Goal: Transaction & Acquisition: Purchase product/service

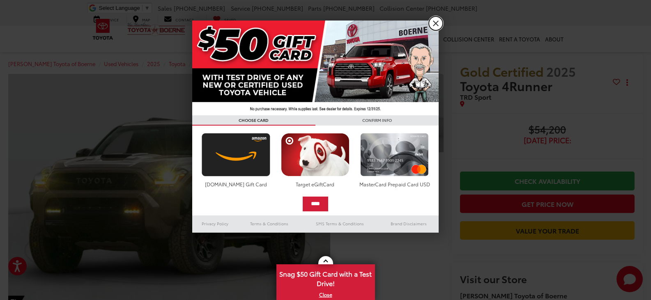
drag, startPoint x: 437, startPoint y: 24, endPoint x: 419, endPoint y: 27, distance: 17.9
click at [437, 24] on link "X" at bounding box center [436, 23] width 14 height 14
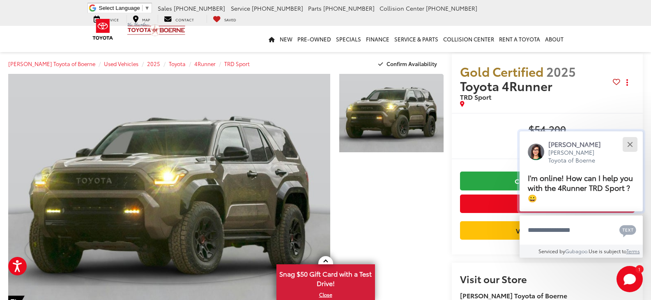
click at [633, 143] on button "Close" at bounding box center [630, 145] width 18 height 18
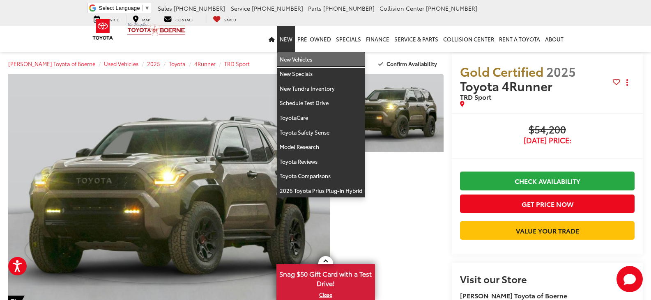
click at [296, 58] on link "New Vehicles" at bounding box center [321, 59] width 88 height 15
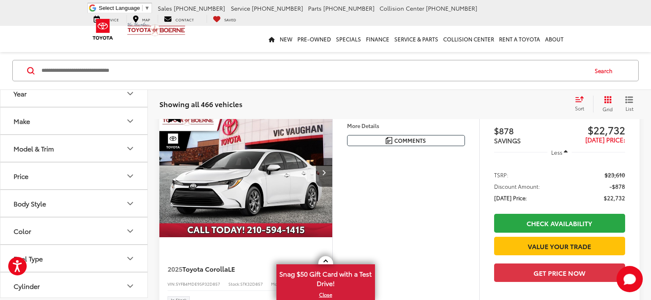
scroll to position [82, 0]
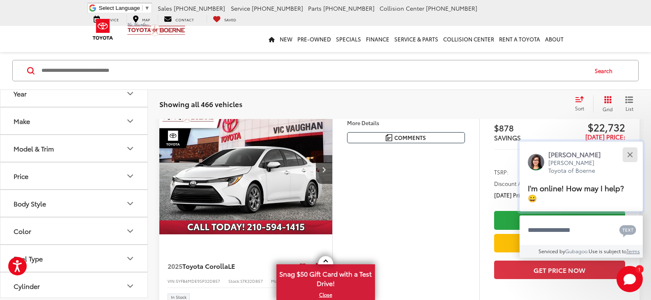
click at [628, 159] on button "Close" at bounding box center [630, 155] width 18 height 18
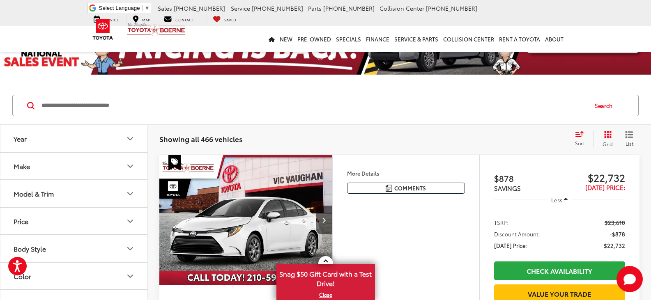
scroll to position [41, 0]
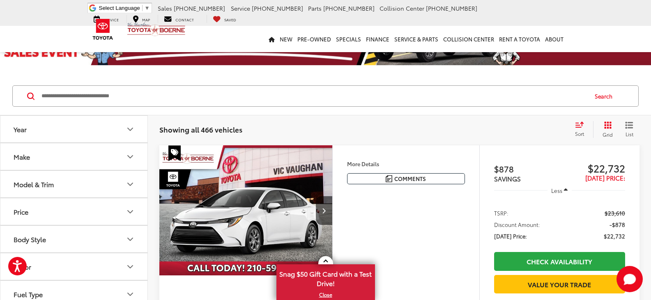
click at [74, 157] on button "Make" at bounding box center [74, 156] width 148 height 27
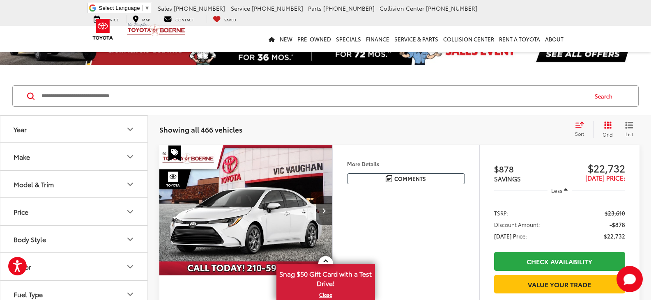
click at [70, 189] on button "Model & Trim" at bounding box center [74, 184] width 148 height 27
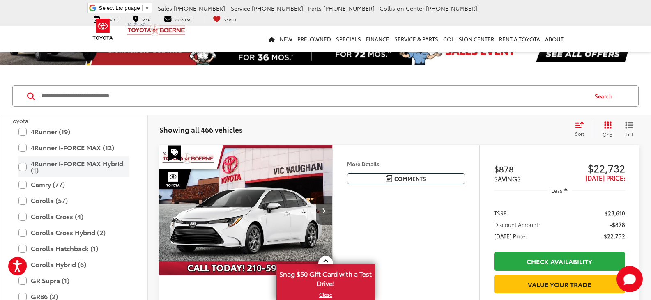
scroll to position [82, 0]
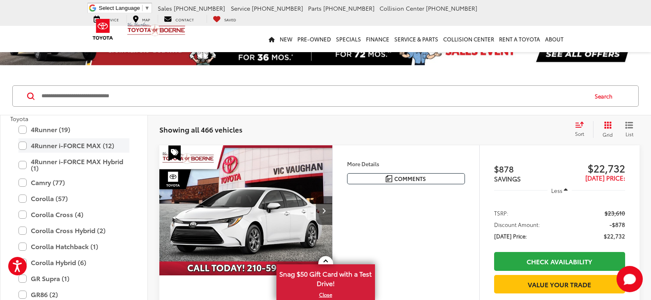
click at [24, 150] on label "4Runner i-FORCE MAX (12)" at bounding box center [73, 145] width 111 height 14
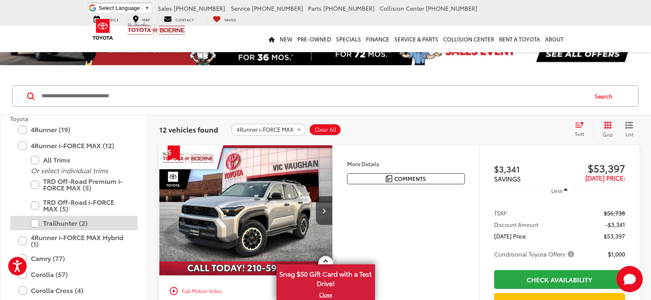
click at [34, 223] on label "Trailhunter (2)" at bounding box center [80, 223] width 99 height 14
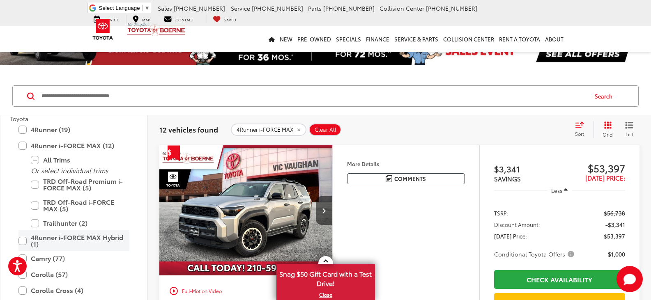
click at [25, 240] on label "4Runner i-FORCE MAX Hybrid (1)" at bounding box center [73, 240] width 111 height 21
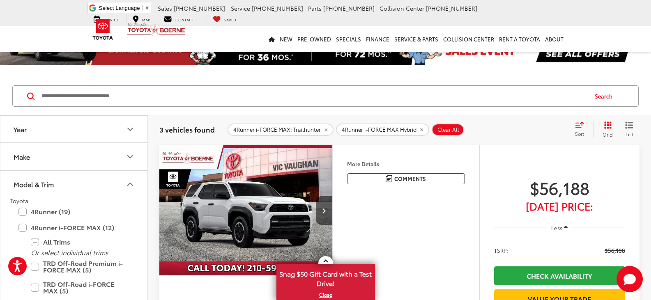
click at [123, 182] on button "Model & Trim" at bounding box center [74, 184] width 148 height 27
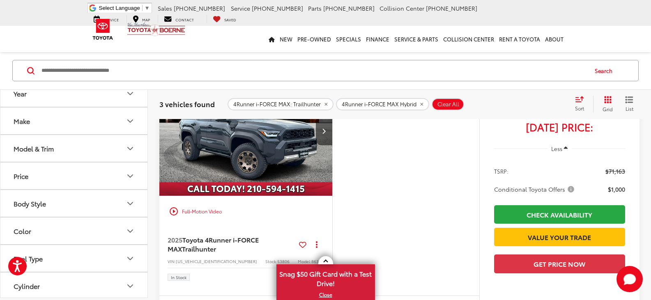
scroll to position [657, 0]
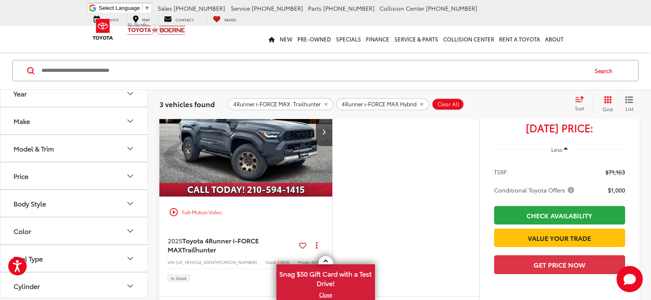
click at [263, 188] on img "2025 Toyota 4Runner i-FORCE MAX Trailhunter 0" at bounding box center [246, 132] width 174 height 131
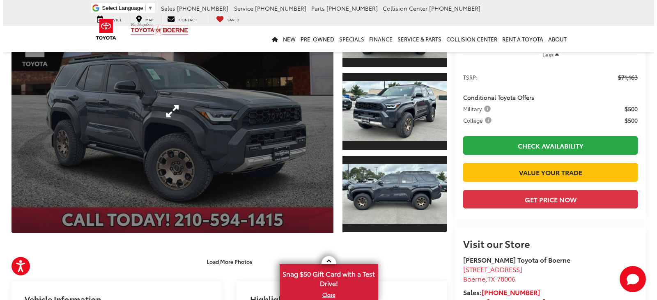
scroll to position [123, 0]
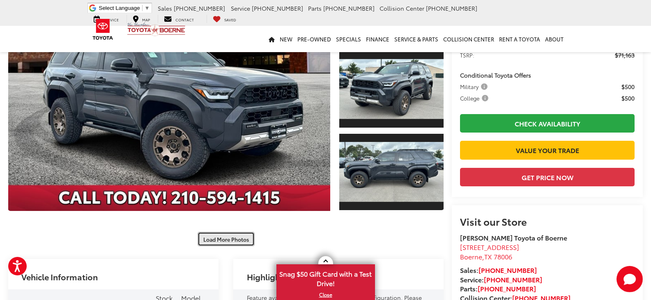
click at [230, 236] on button "Load More Photos" at bounding box center [226, 239] width 57 height 14
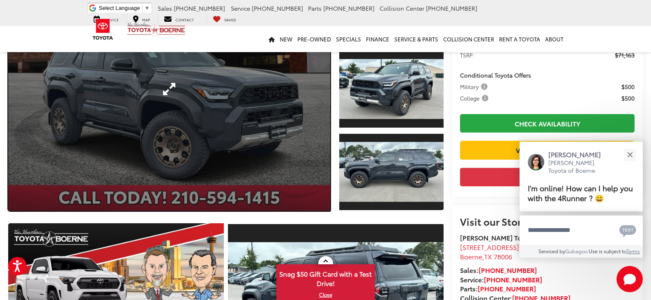
click at [219, 141] on link "Expand Photo 0" at bounding box center [169, 89] width 322 height 244
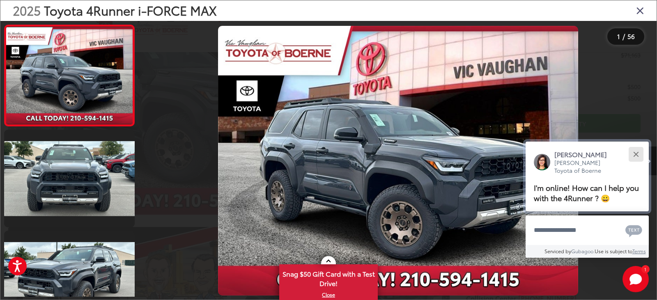
click at [635, 154] on div "Close" at bounding box center [636, 154] width 5 height 5
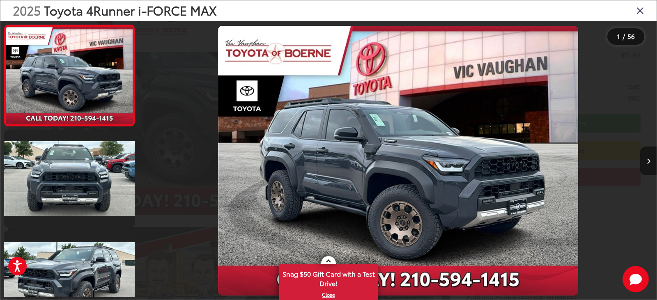
click at [648, 159] on icon "Next image" at bounding box center [649, 162] width 4 height 6
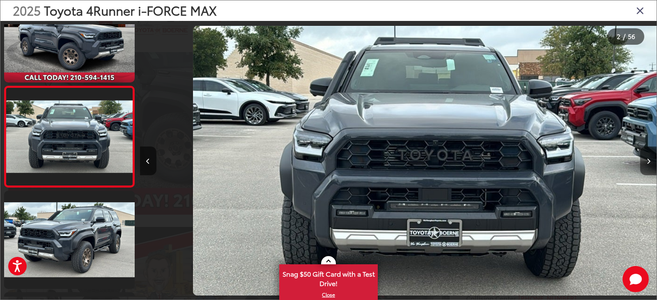
scroll to position [0, 517]
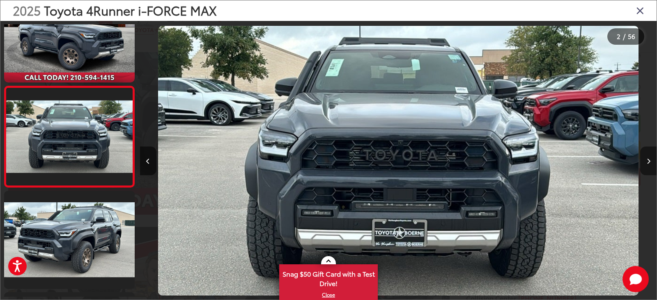
click at [649, 161] on icon "Next image" at bounding box center [649, 162] width 4 height 6
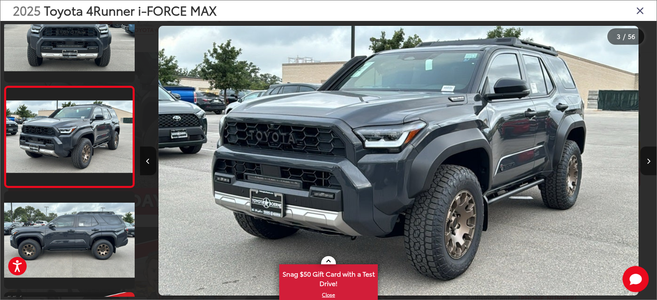
scroll to position [0, 1034]
click at [649, 161] on icon "Next image" at bounding box center [649, 162] width 4 height 6
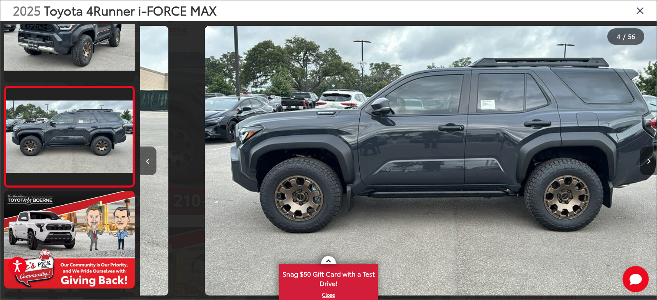
scroll to position [0, 1551]
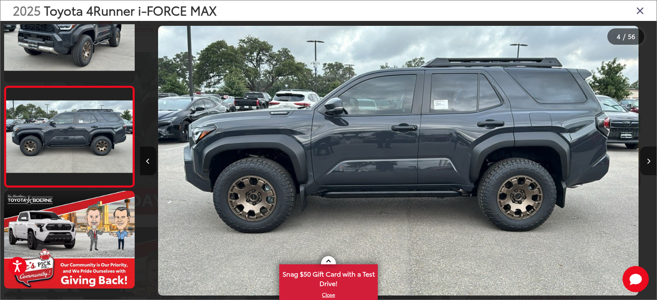
click at [649, 161] on icon "Next image" at bounding box center [649, 162] width 4 height 6
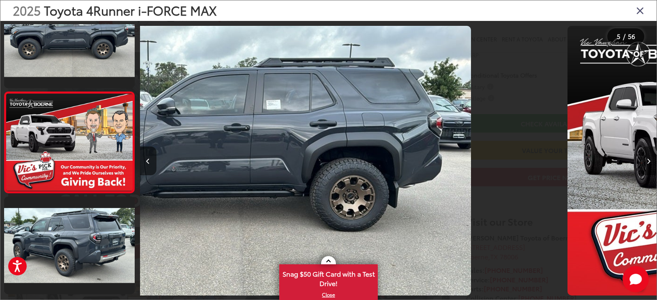
scroll to position [343, 0]
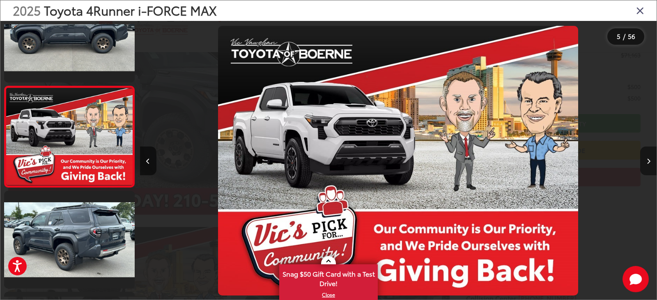
click at [649, 161] on icon "Next image" at bounding box center [649, 162] width 4 height 6
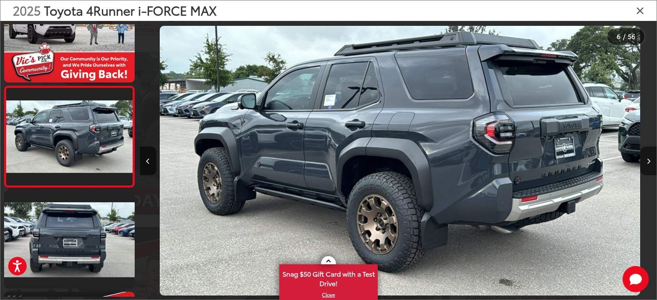
scroll to position [0, 2585]
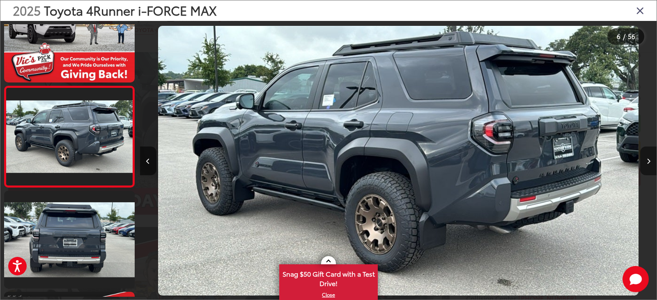
click at [649, 161] on icon "Next image" at bounding box center [649, 162] width 4 height 6
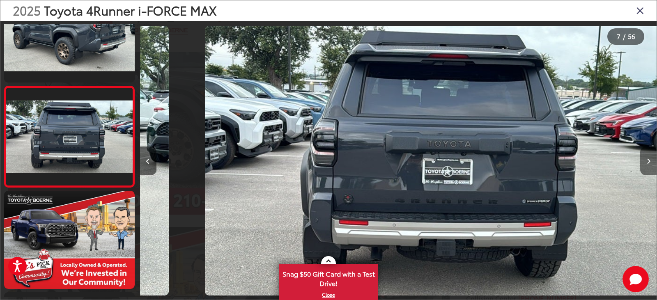
scroll to position [0, 3102]
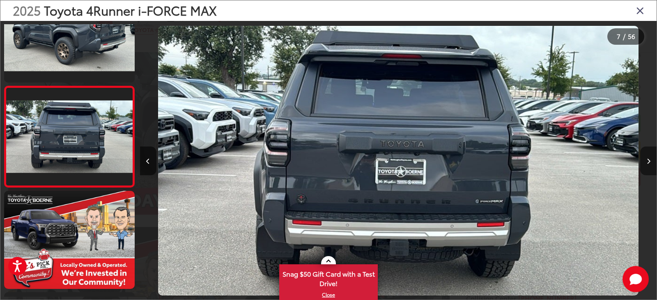
click at [649, 161] on icon "Next image" at bounding box center [649, 162] width 4 height 6
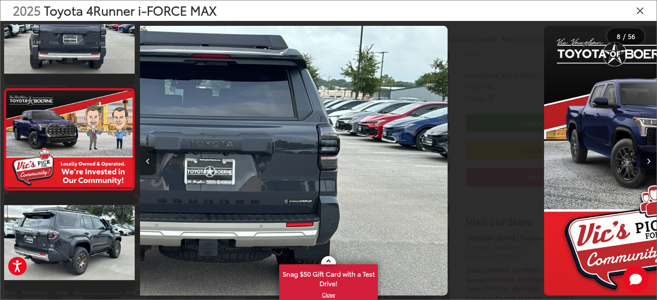
scroll to position [0, 0]
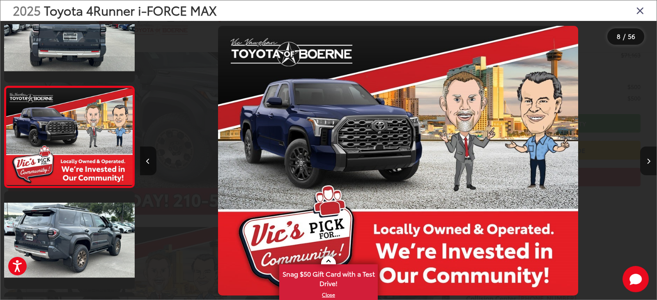
click at [649, 161] on icon "Next image" at bounding box center [649, 162] width 4 height 6
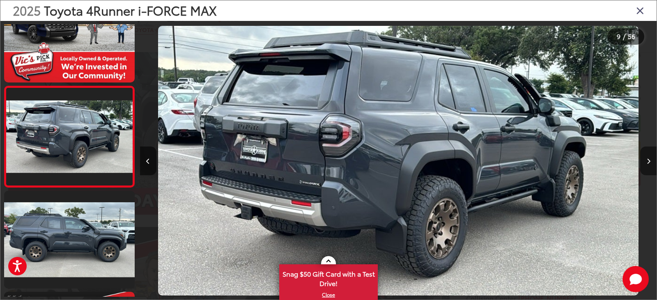
click at [649, 161] on icon "Next image" at bounding box center [649, 162] width 4 height 6
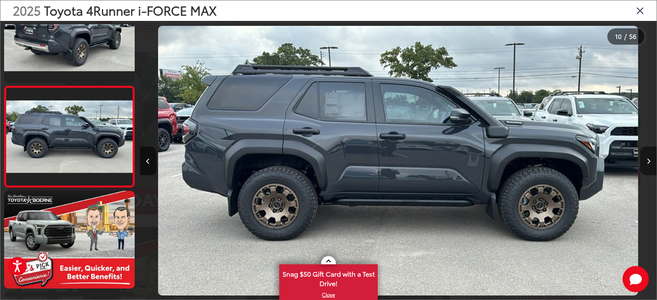
click at [649, 161] on icon "Next image" at bounding box center [649, 162] width 4 height 6
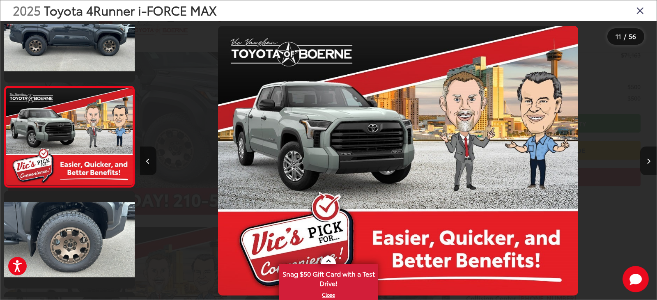
click at [649, 161] on icon "Next image" at bounding box center [649, 162] width 4 height 6
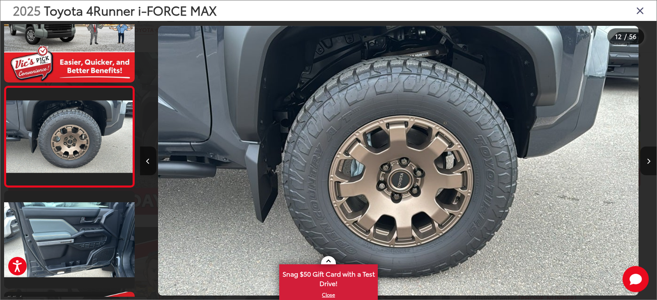
click at [649, 161] on icon "Next image" at bounding box center [649, 162] width 4 height 6
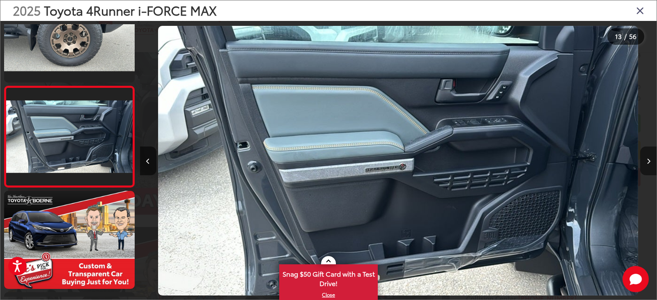
click at [649, 161] on icon "Next image" at bounding box center [649, 162] width 4 height 6
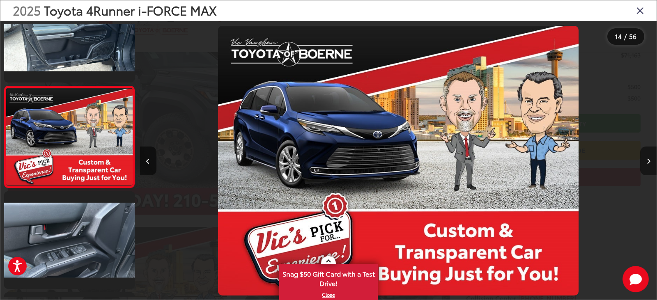
click at [649, 161] on icon "Next image" at bounding box center [649, 162] width 4 height 6
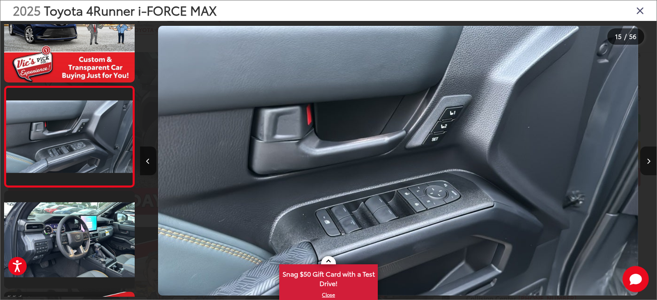
click at [649, 161] on icon "Next image" at bounding box center [649, 162] width 4 height 6
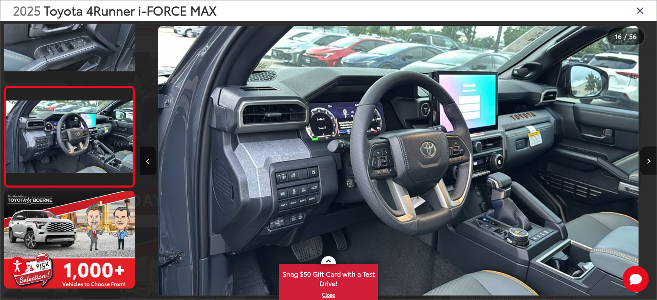
click at [649, 161] on icon "Next image" at bounding box center [649, 162] width 4 height 6
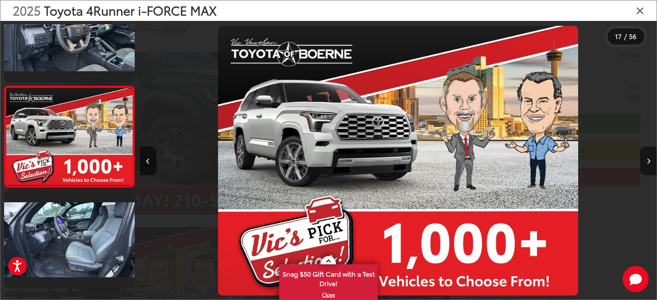
click at [649, 161] on icon "Next image" at bounding box center [649, 162] width 4 height 6
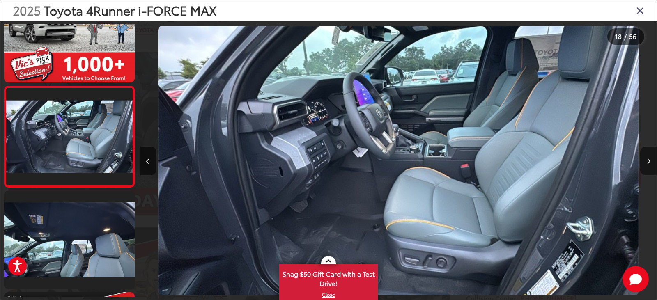
click at [649, 161] on icon "Next image" at bounding box center [649, 162] width 4 height 6
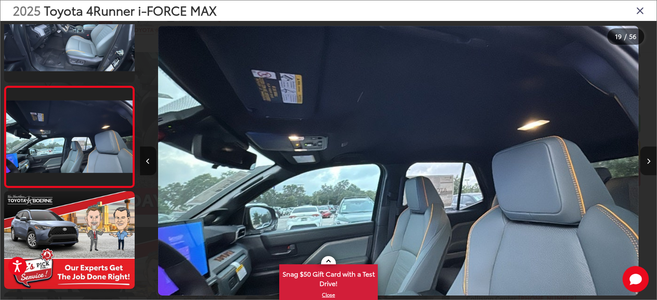
click at [649, 161] on icon "Next image" at bounding box center [649, 162] width 4 height 6
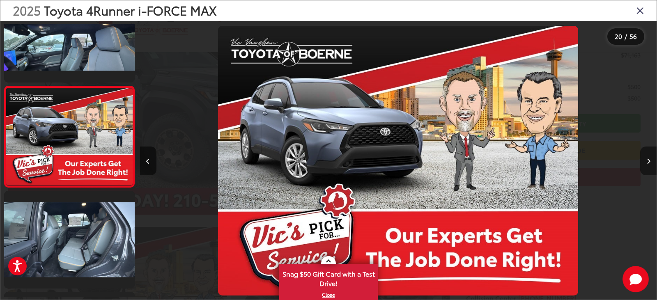
click at [649, 161] on icon "Next image" at bounding box center [649, 162] width 4 height 6
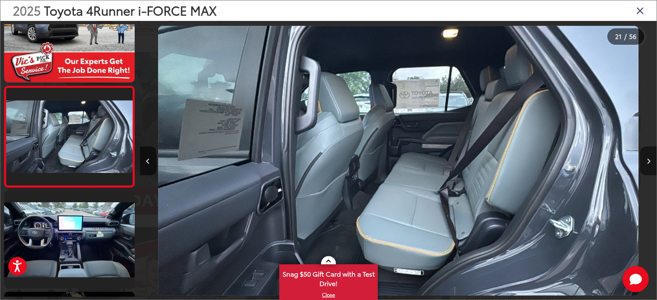
click at [649, 161] on icon "Next image" at bounding box center [649, 162] width 4 height 6
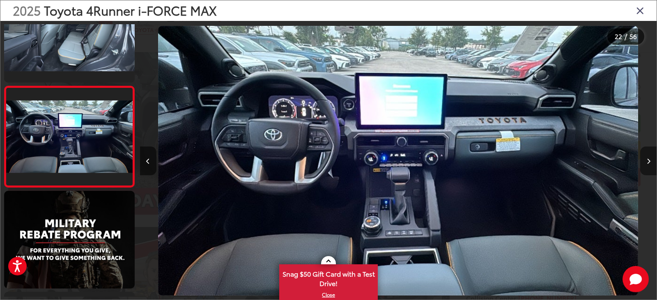
click at [649, 161] on icon "Next image" at bounding box center [649, 162] width 4 height 6
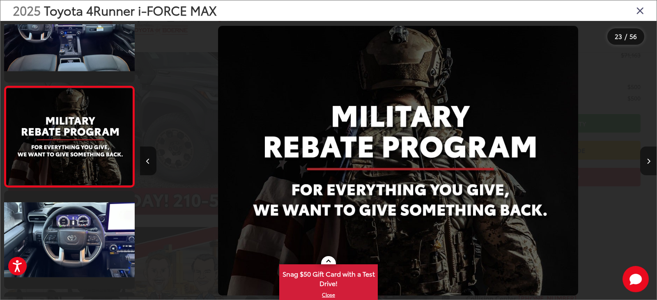
click at [649, 161] on icon "Next image" at bounding box center [649, 162] width 4 height 6
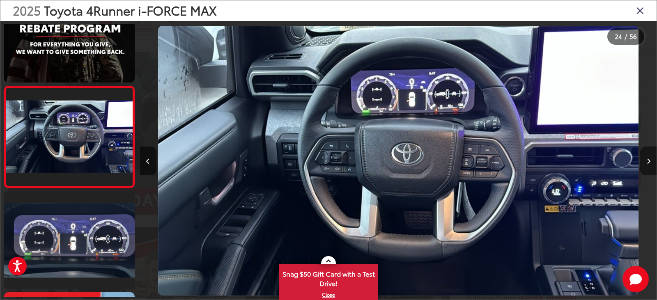
click at [649, 161] on icon "Next image" at bounding box center [649, 162] width 4 height 6
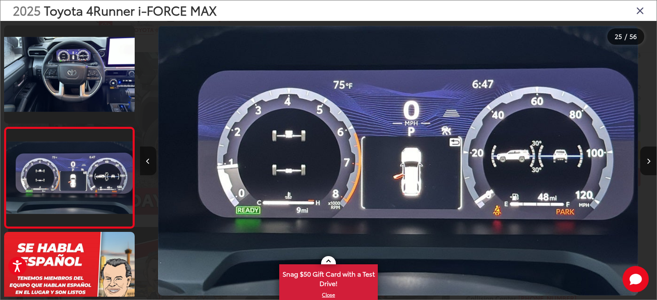
click at [150, 159] on icon "Previous image" at bounding box center [148, 162] width 4 height 6
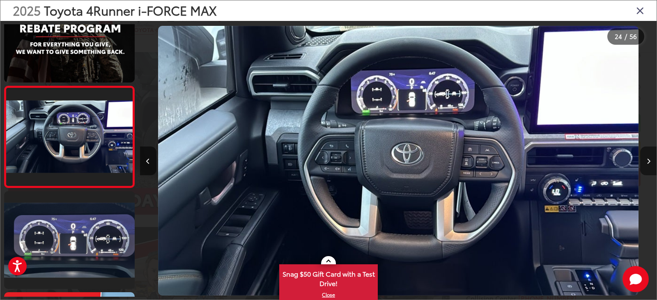
click at [648, 160] on icon "Next image" at bounding box center [649, 162] width 4 height 6
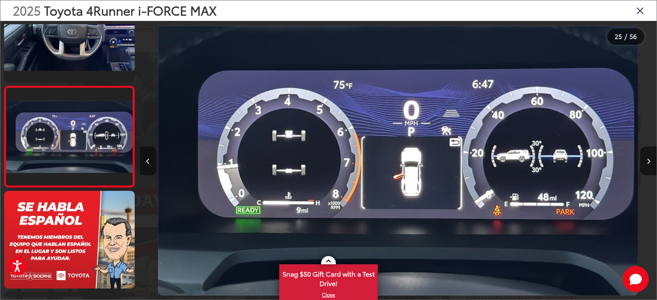
click at [148, 157] on button "Previous image" at bounding box center [148, 161] width 16 height 29
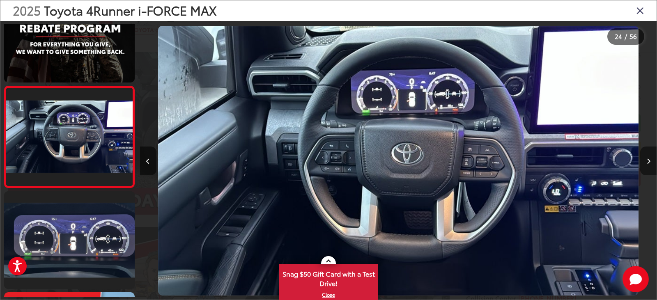
click at [647, 159] on icon "Next image" at bounding box center [649, 162] width 4 height 6
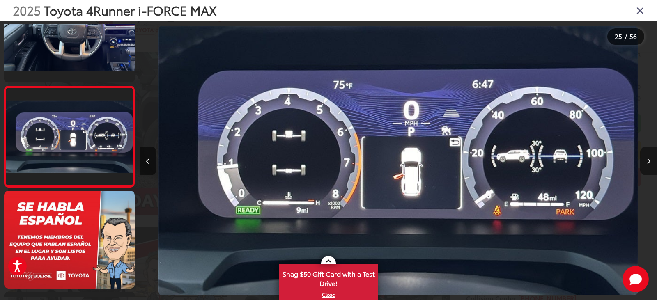
click at [647, 159] on icon "Next image" at bounding box center [649, 162] width 4 height 6
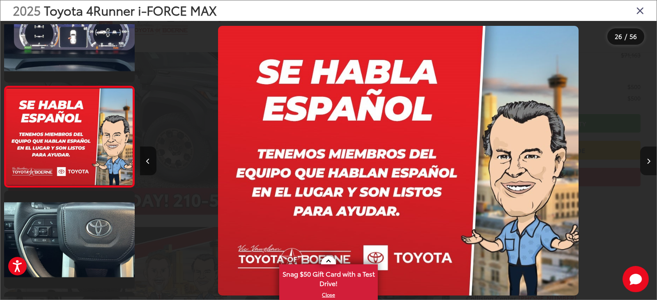
click at [647, 159] on icon "Next image" at bounding box center [649, 162] width 4 height 6
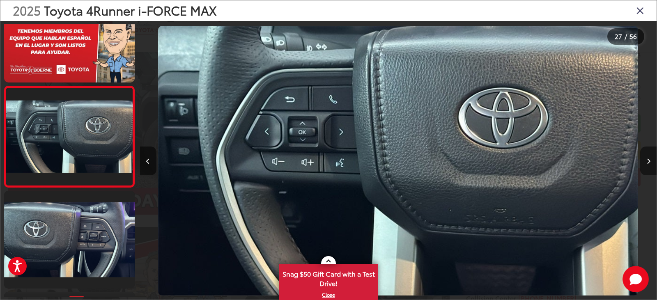
click at [647, 159] on icon "Next image" at bounding box center [649, 162] width 4 height 6
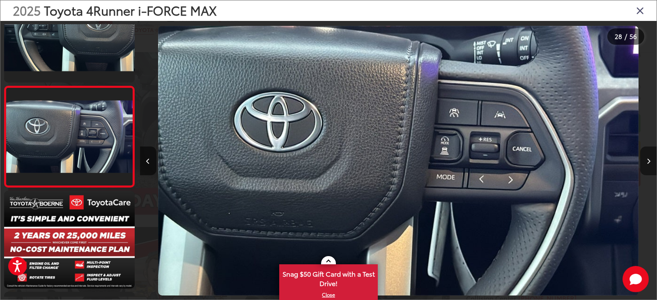
click at [647, 159] on icon "Next image" at bounding box center [649, 162] width 4 height 6
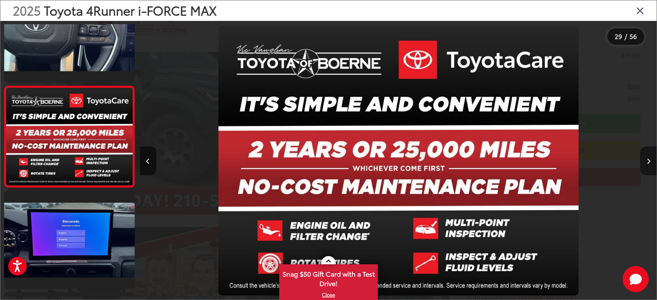
click at [647, 159] on icon "Next image" at bounding box center [649, 162] width 4 height 6
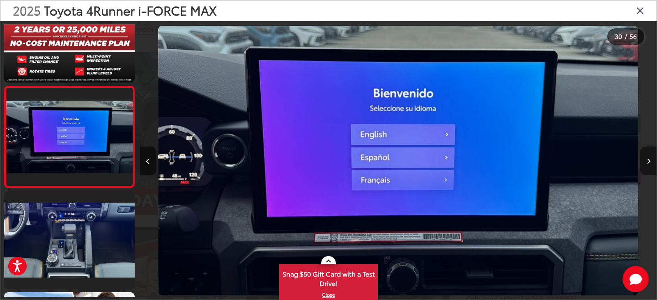
click at [647, 159] on icon "Next image" at bounding box center [649, 162] width 4 height 6
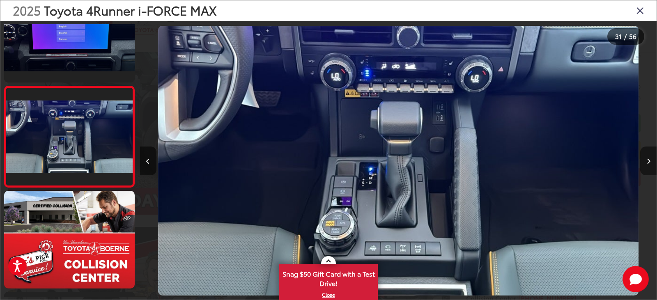
click at [647, 159] on icon "Next image" at bounding box center [649, 162] width 4 height 6
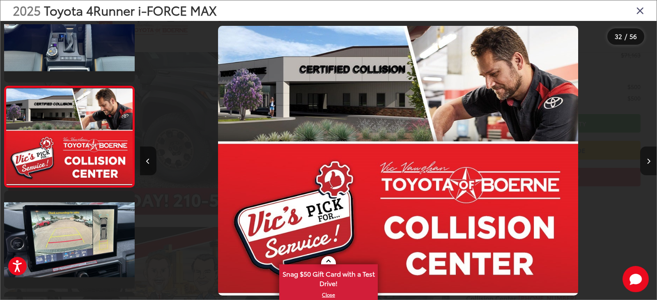
click at [647, 159] on icon "Next image" at bounding box center [649, 162] width 4 height 6
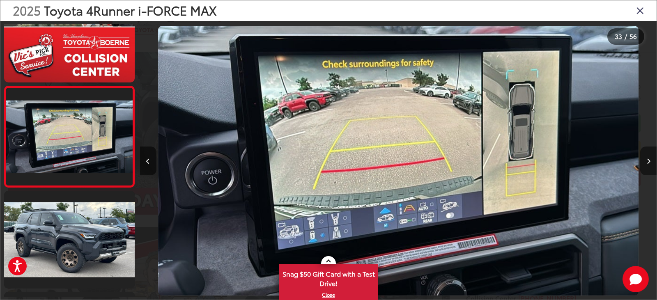
click at [647, 160] on icon "Next image" at bounding box center [649, 162] width 4 height 6
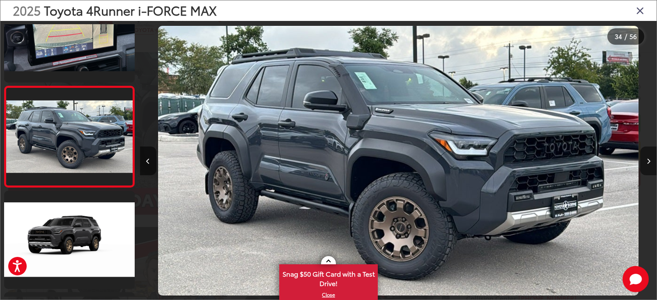
click at [647, 160] on icon "Next image" at bounding box center [649, 162] width 4 height 6
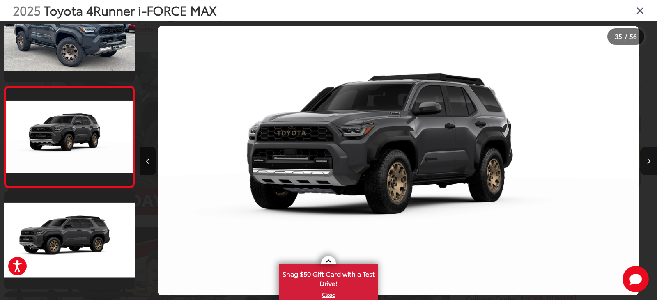
click at [647, 160] on icon "Next image" at bounding box center [649, 162] width 4 height 6
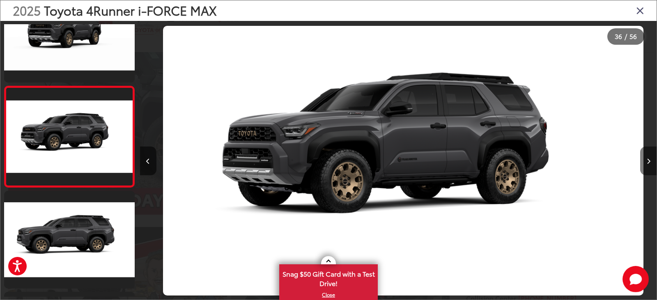
click at [647, 160] on icon "Next image" at bounding box center [649, 162] width 4 height 6
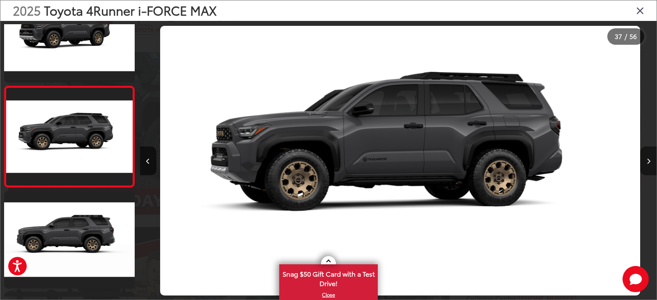
click at [647, 160] on icon "Next image" at bounding box center [649, 162] width 4 height 6
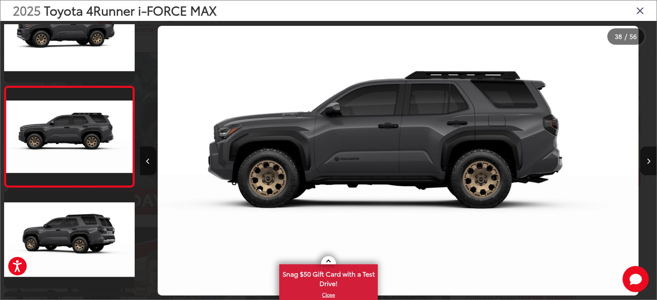
click at [642, 10] on icon "Close gallery" at bounding box center [640, 10] width 8 height 11
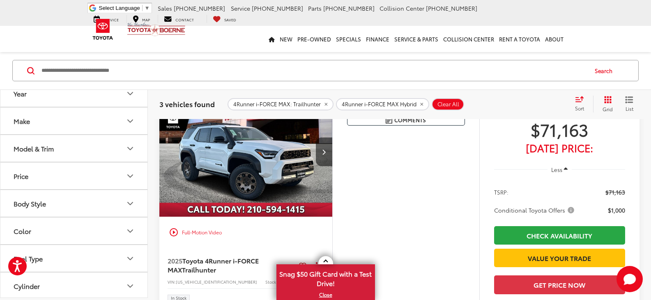
scroll to position [364, 0]
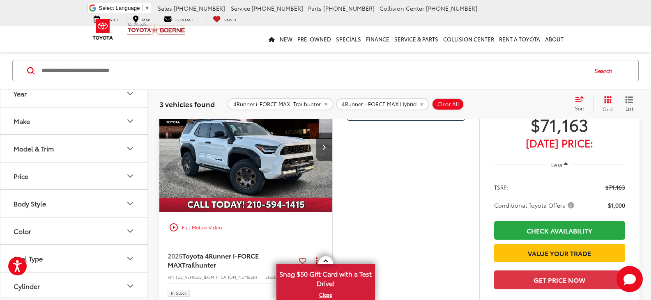
click at [216, 207] on img "2025 Toyota 4Runner i-FORCE MAX Trailhunter 0" at bounding box center [246, 147] width 174 height 131
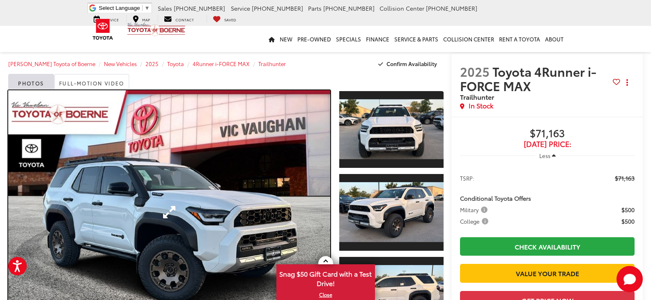
click at [213, 207] on link "Expand Photo 0" at bounding box center [169, 212] width 322 height 244
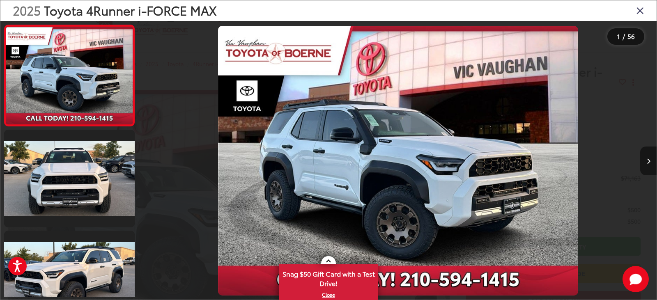
click at [644, 160] on button "Next image" at bounding box center [648, 161] width 16 height 29
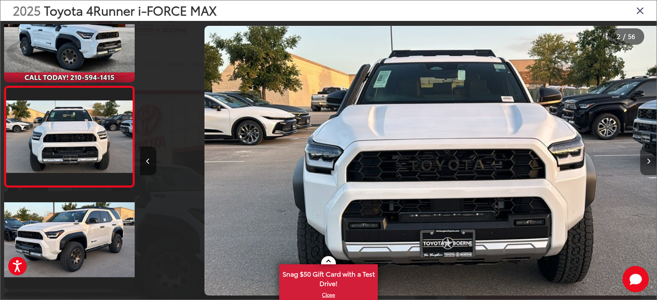
scroll to position [0, 517]
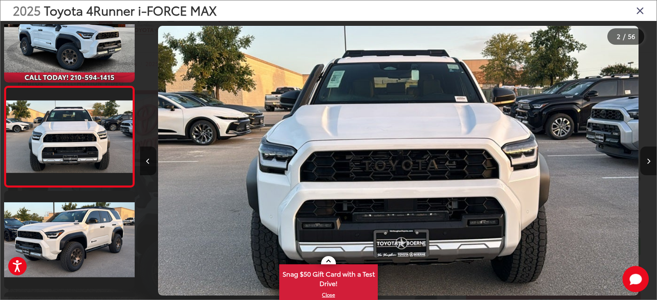
click at [647, 159] on icon "Next image" at bounding box center [649, 162] width 4 height 6
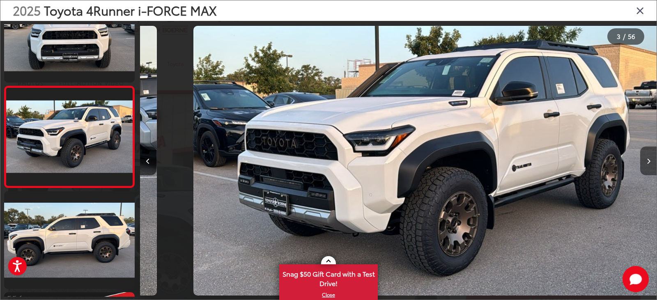
scroll to position [0, 1034]
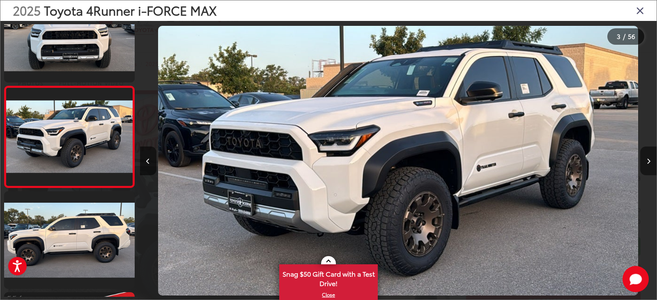
click at [647, 159] on icon "Next image" at bounding box center [649, 162] width 4 height 6
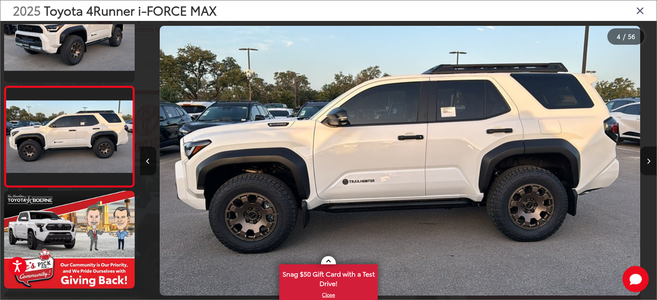
scroll to position [0, 1551]
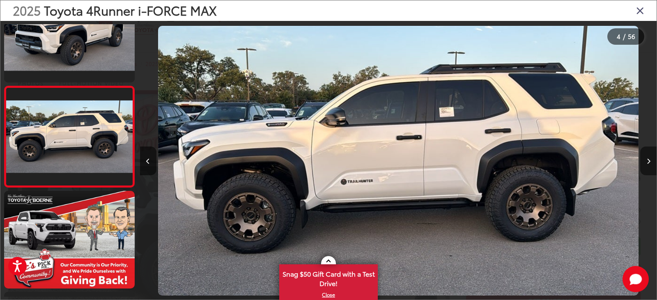
click at [647, 159] on icon "Next image" at bounding box center [649, 162] width 4 height 6
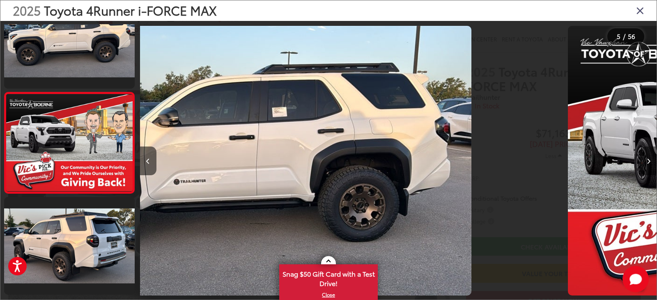
scroll to position [343, 0]
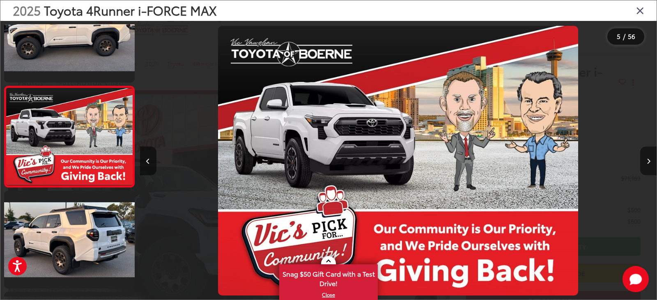
click at [647, 159] on icon "Next image" at bounding box center [649, 162] width 4 height 6
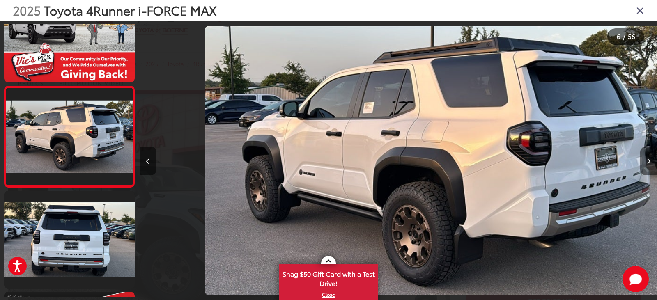
scroll to position [0, 2585]
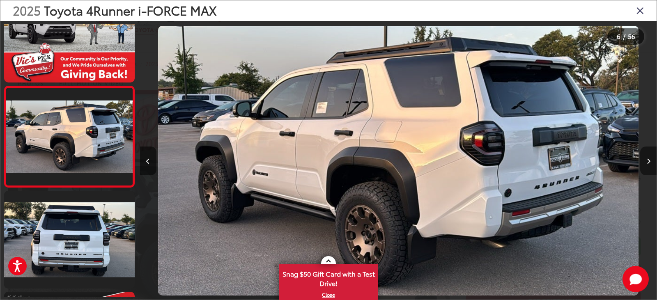
click at [647, 159] on icon "Next image" at bounding box center [649, 162] width 4 height 6
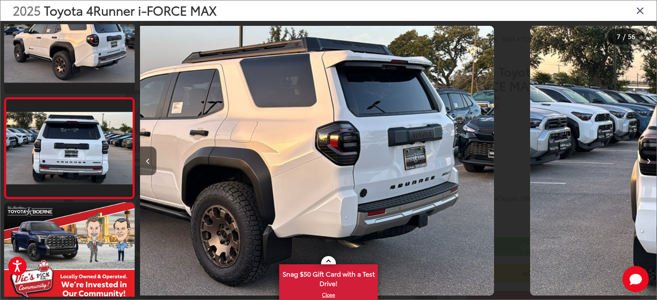
scroll to position [546, 0]
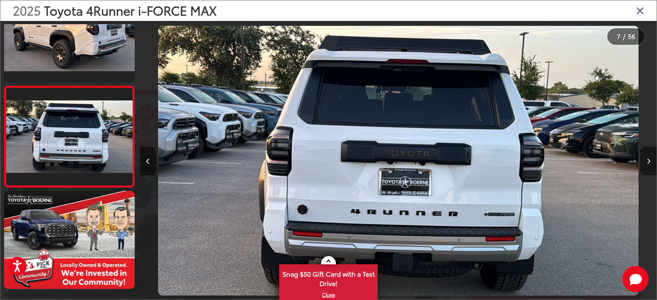
click at [647, 159] on icon "Next image" at bounding box center [649, 162] width 4 height 6
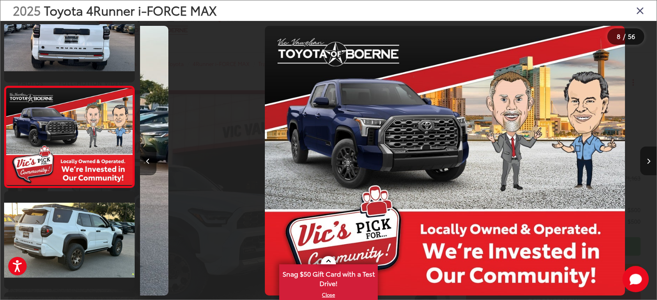
scroll to position [0, 3619]
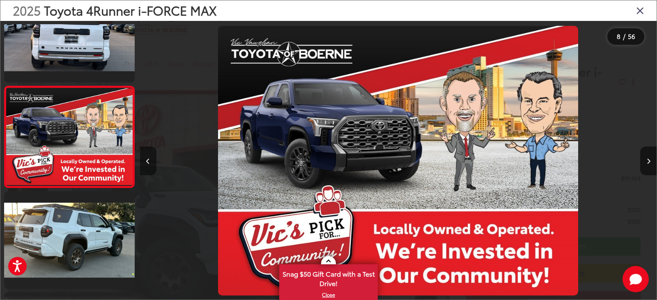
click at [150, 157] on button "Previous image" at bounding box center [148, 161] width 16 height 29
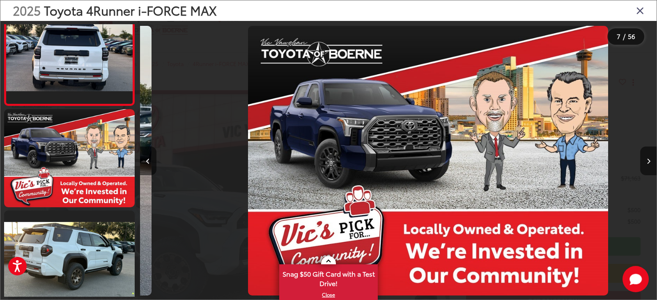
scroll to position [0, 0]
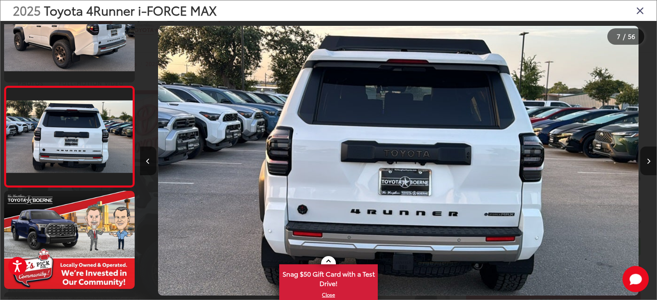
click at [643, 160] on button "Next image" at bounding box center [648, 161] width 16 height 29
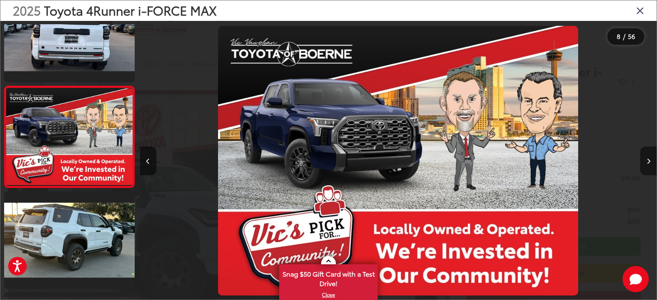
click at [643, 160] on button "Next image" at bounding box center [648, 161] width 16 height 29
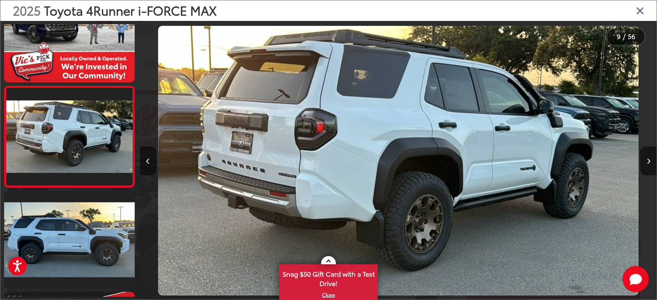
click at [648, 160] on icon "Next image" at bounding box center [649, 162] width 4 height 6
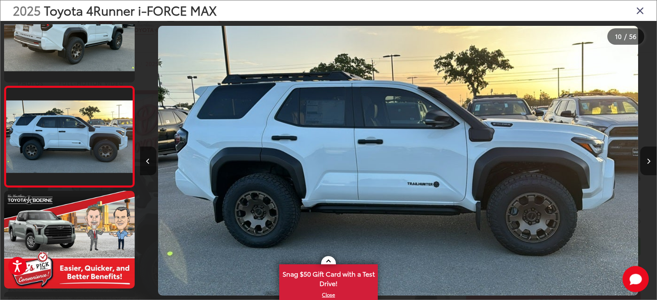
click at [648, 160] on icon "Next image" at bounding box center [649, 162] width 4 height 6
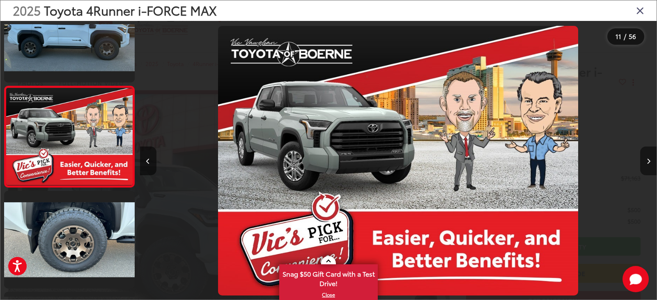
click at [648, 160] on icon "Next image" at bounding box center [649, 162] width 4 height 6
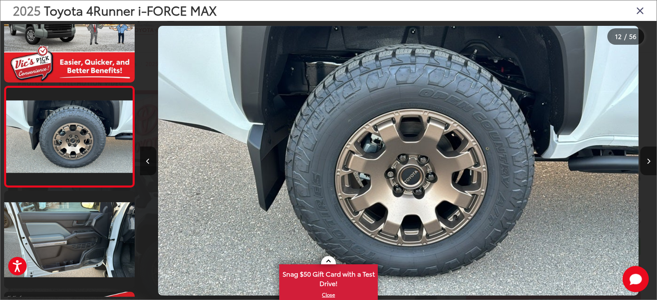
click at [648, 160] on icon "Next image" at bounding box center [649, 162] width 4 height 6
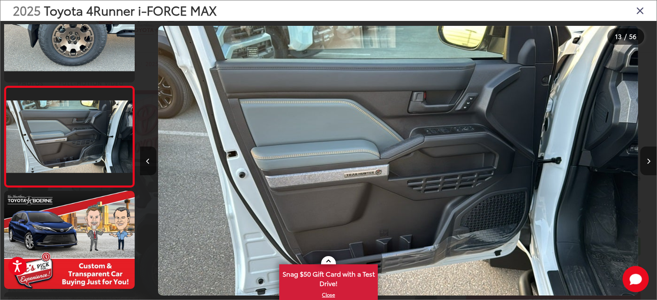
click at [648, 160] on icon "Next image" at bounding box center [649, 162] width 4 height 6
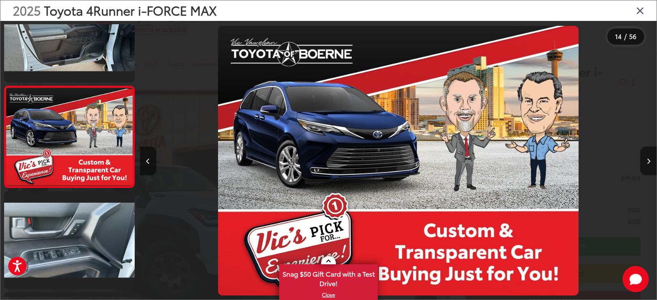
click at [648, 160] on icon "Next image" at bounding box center [649, 162] width 4 height 6
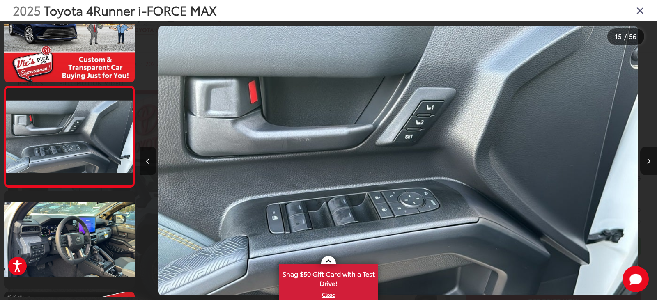
click at [648, 160] on icon "Next image" at bounding box center [649, 162] width 4 height 6
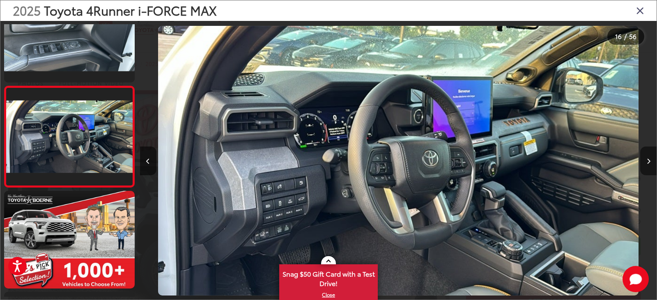
click at [648, 160] on icon "Next image" at bounding box center [649, 162] width 4 height 6
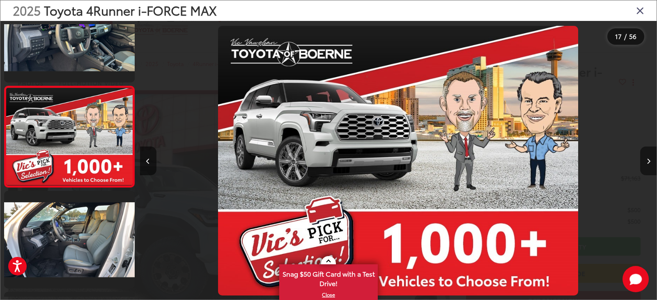
click at [648, 160] on icon "Next image" at bounding box center [649, 162] width 4 height 6
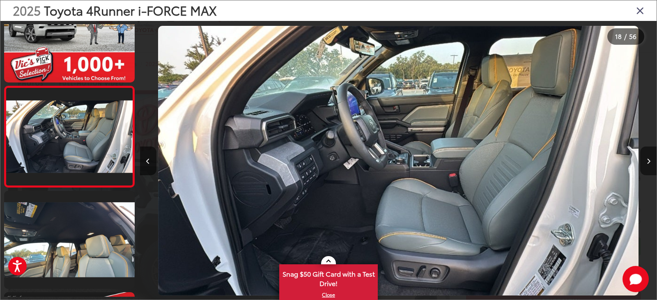
click at [648, 160] on icon "Next image" at bounding box center [649, 162] width 4 height 6
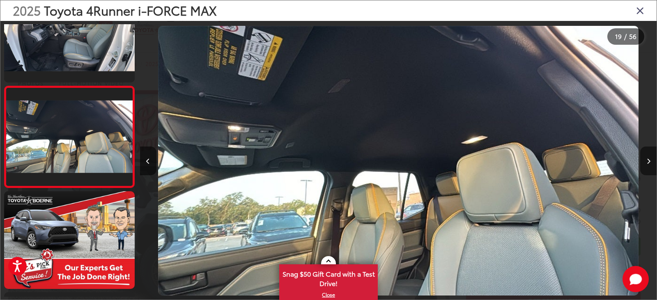
click at [648, 160] on icon "Next image" at bounding box center [649, 162] width 4 height 6
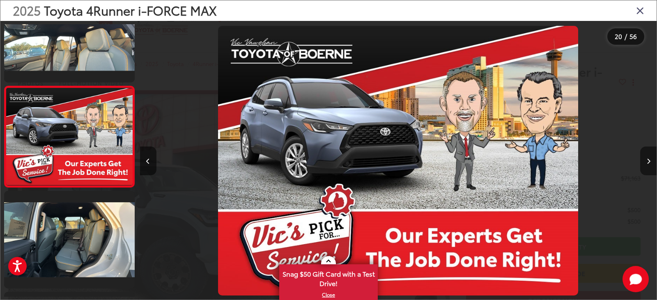
click at [648, 160] on icon "Next image" at bounding box center [649, 162] width 4 height 6
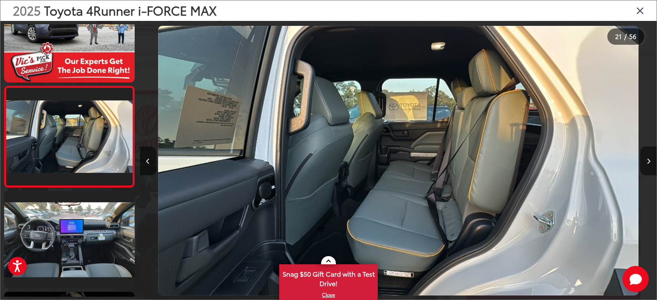
click at [648, 160] on icon "Next image" at bounding box center [649, 162] width 4 height 6
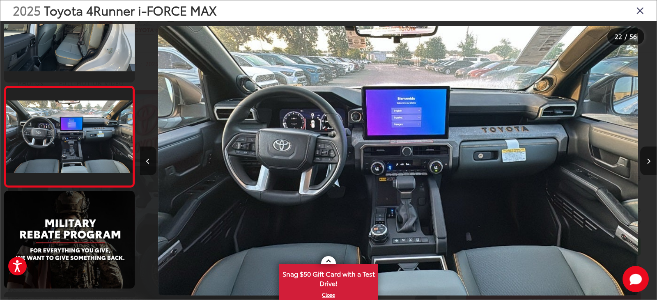
click at [648, 160] on icon "Next image" at bounding box center [649, 162] width 4 height 6
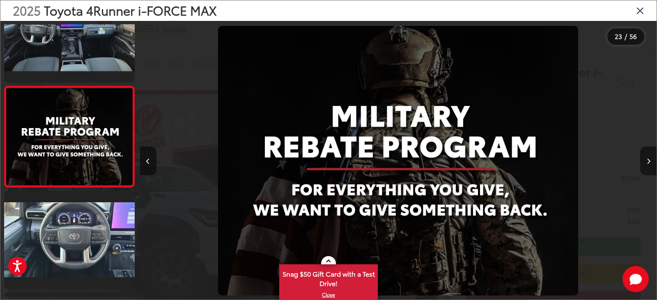
click at [648, 160] on icon "Next image" at bounding box center [649, 162] width 4 height 6
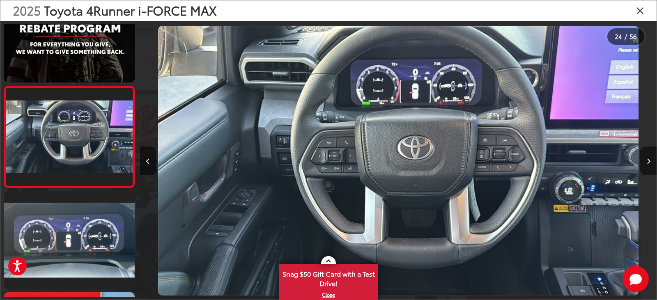
click at [648, 160] on icon "Next image" at bounding box center [649, 162] width 4 height 6
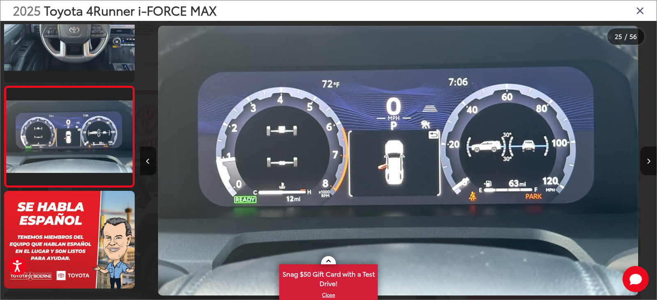
click at [648, 160] on icon "Next image" at bounding box center [649, 162] width 4 height 6
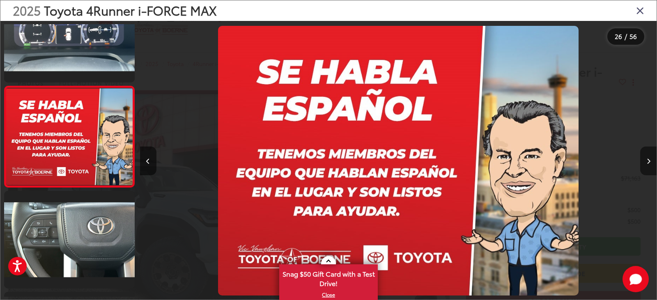
click at [648, 160] on icon "Next image" at bounding box center [649, 162] width 4 height 6
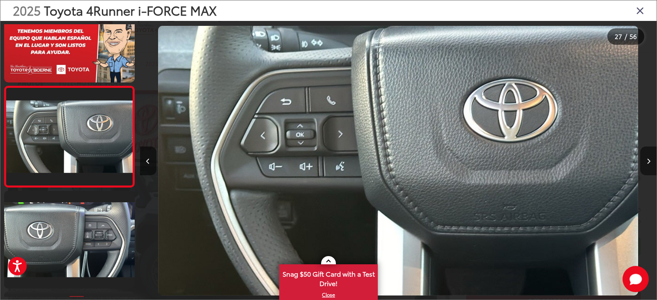
click at [648, 160] on icon "Next image" at bounding box center [649, 162] width 4 height 6
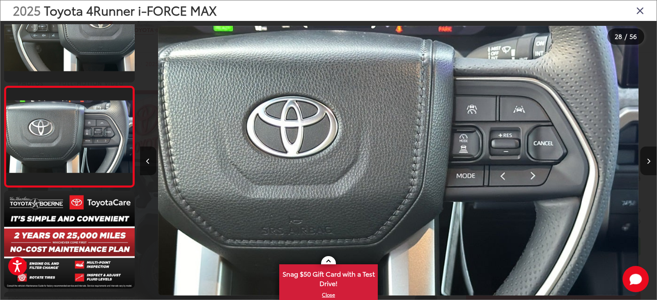
click at [648, 160] on icon "Next image" at bounding box center [649, 162] width 4 height 6
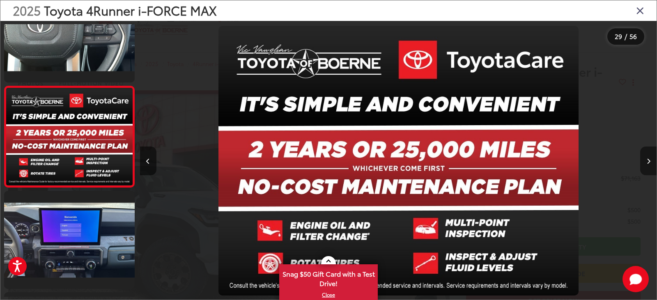
click at [648, 160] on icon "Next image" at bounding box center [649, 162] width 4 height 6
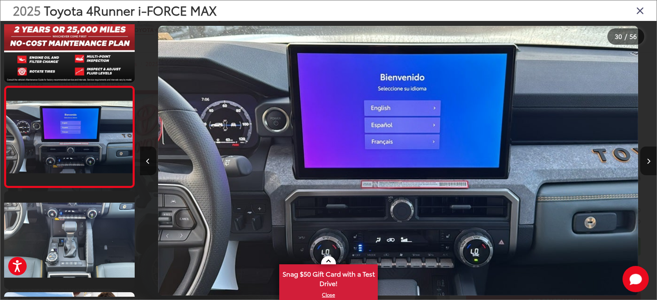
click at [645, 154] on button "Next image" at bounding box center [648, 161] width 16 height 29
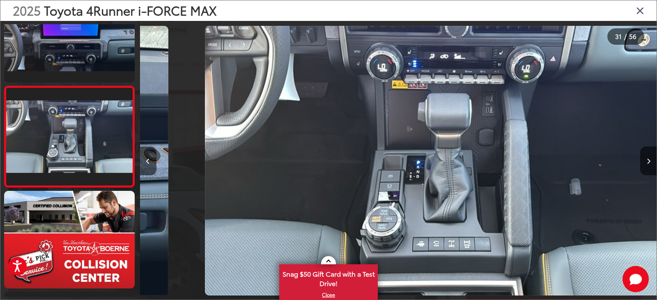
scroll to position [0, 15510]
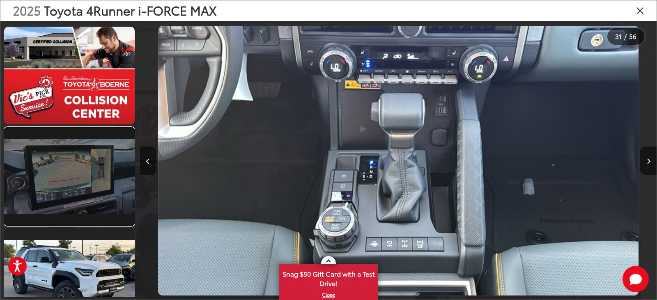
click at [78, 178] on link at bounding box center [69, 177] width 131 height 98
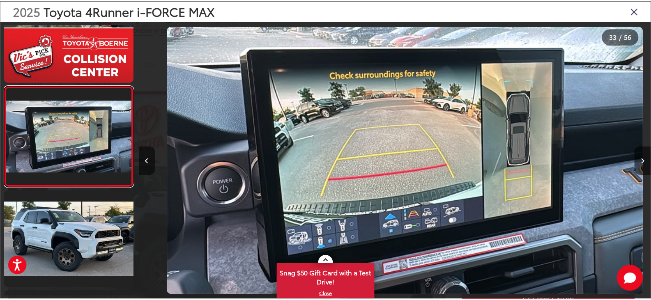
scroll to position [0, 16544]
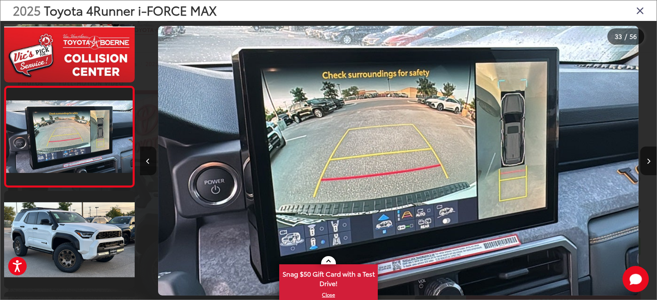
click at [642, 8] on icon "Close gallery" at bounding box center [640, 10] width 8 height 11
